Goal: Find specific page/section: Find specific page/section

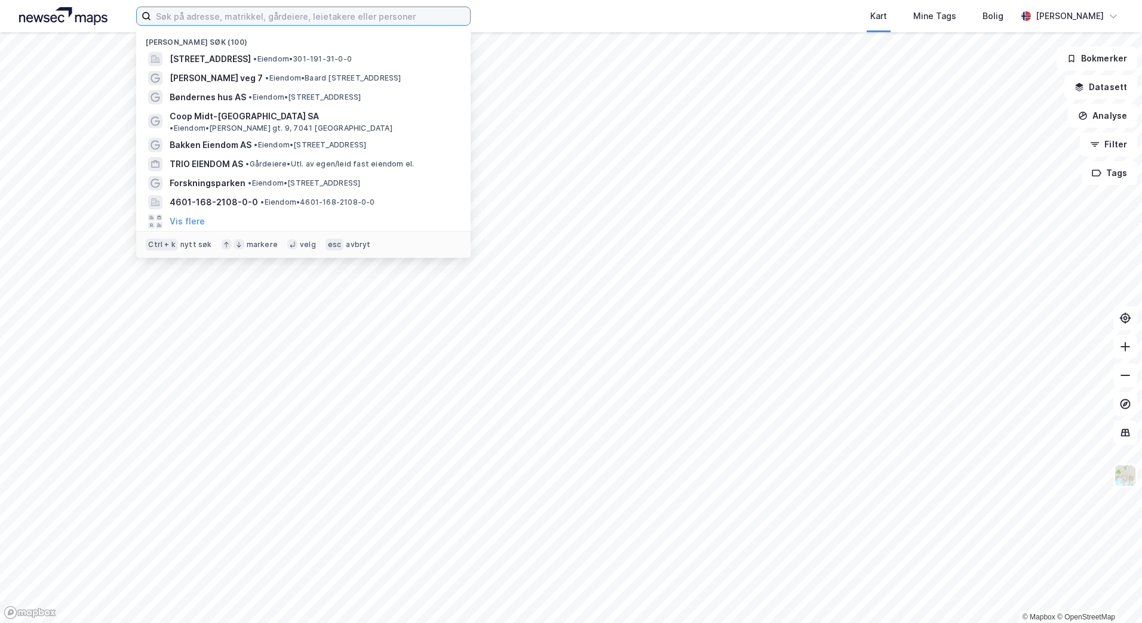
click at [184, 18] on input at bounding box center [310, 16] width 319 height 18
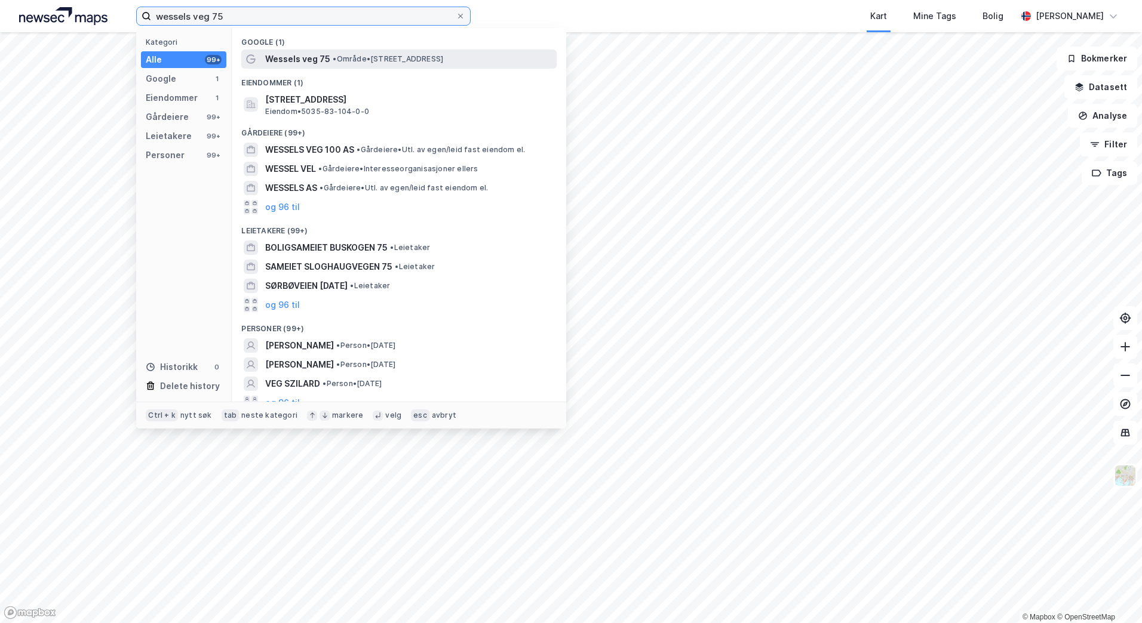
type input "wessels veg 75"
click at [309, 61] on span "Wessels veg 75" at bounding box center [297, 59] width 65 height 14
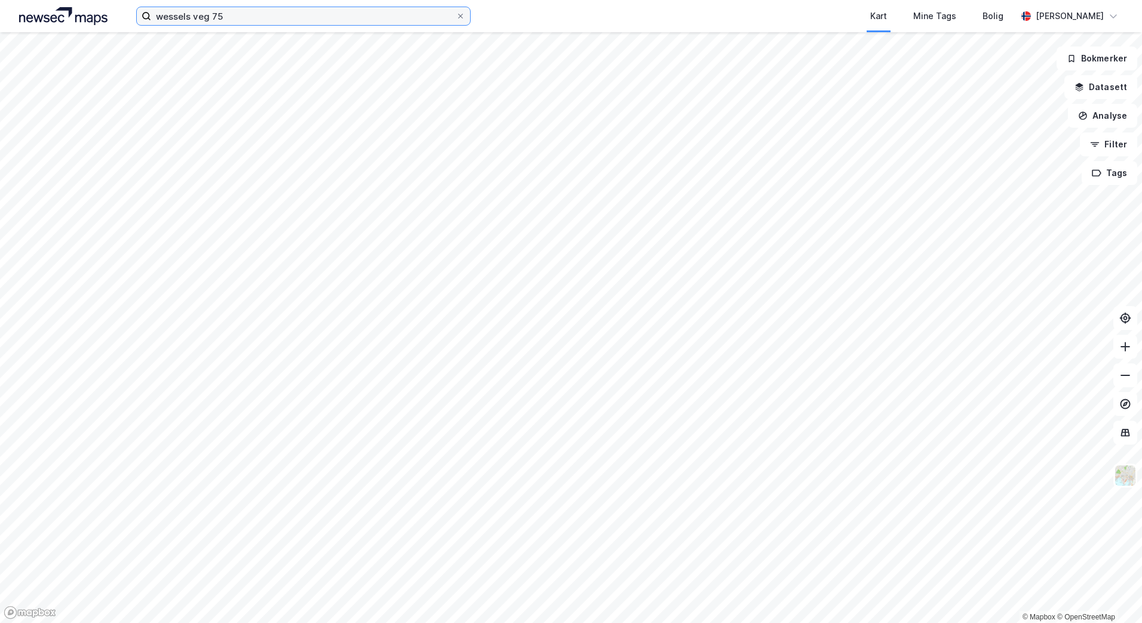
click at [260, 20] on input "wessels veg 75" at bounding box center [303, 16] width 305 height 18
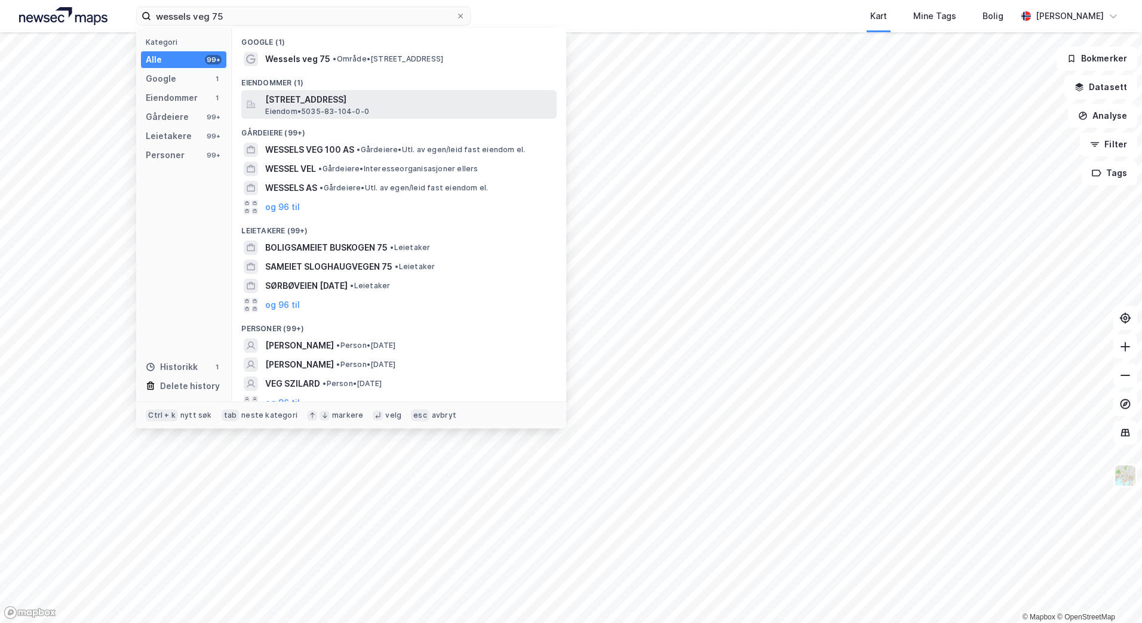
click at [319, 103] on span "[STREET_ADDRESS]" at bounding box center [408, 100] width 287 height 14
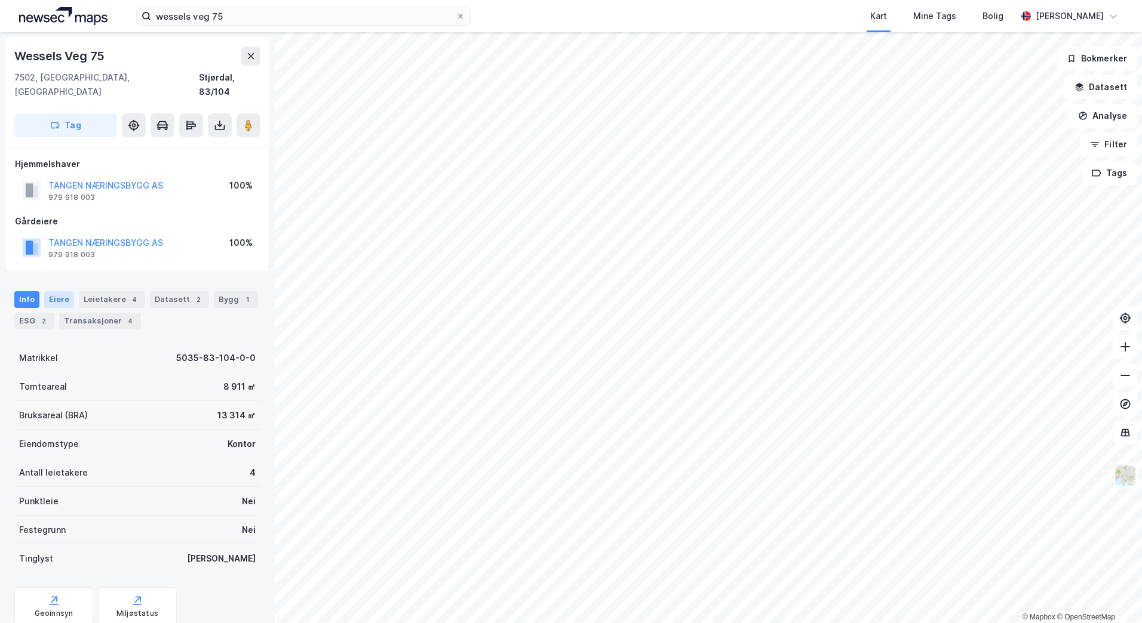
click at [55, 291] on div "Eiere" at bounding box center [59, 299] width 30 height 17
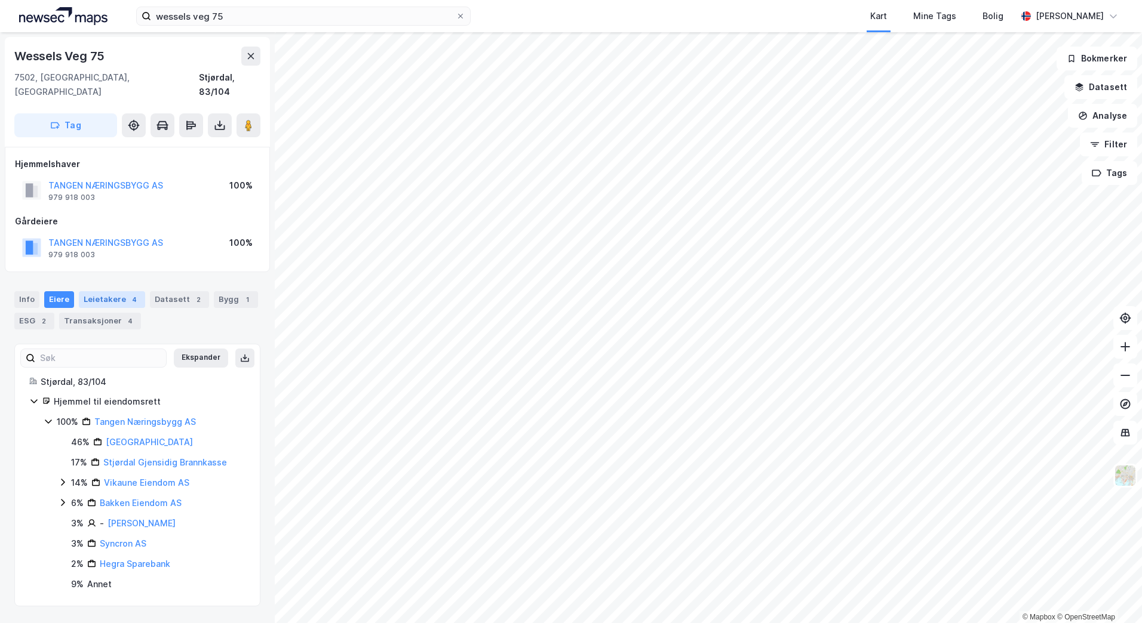
click at [106, 291] on div "Leietakere 4" at bounding box center [112, 299] width 66 height 17
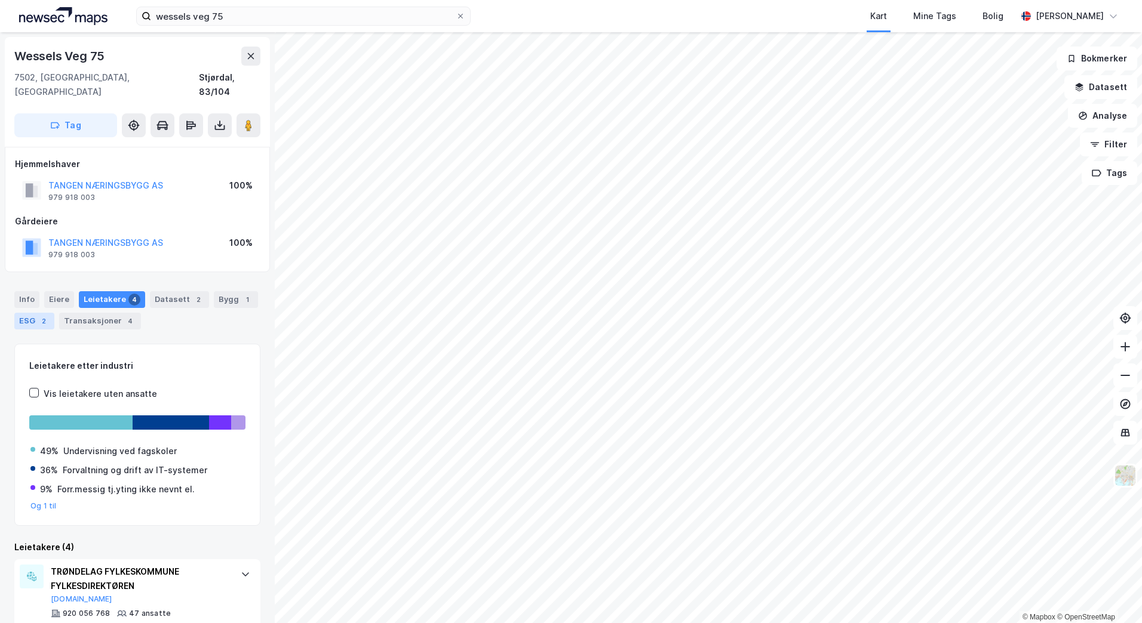
click at [25, 313] on div "ESG 2" at bounding box center [34, 321] width 40 height 17
